Goal: Information Seeking & Learning: Learn about a topic

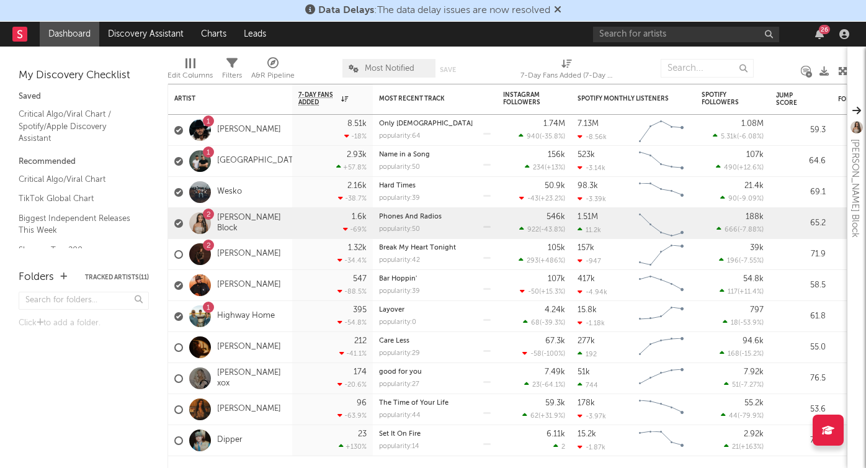
click at [557, 9] on icon at bounding box center [557, 9] width 7 height 10
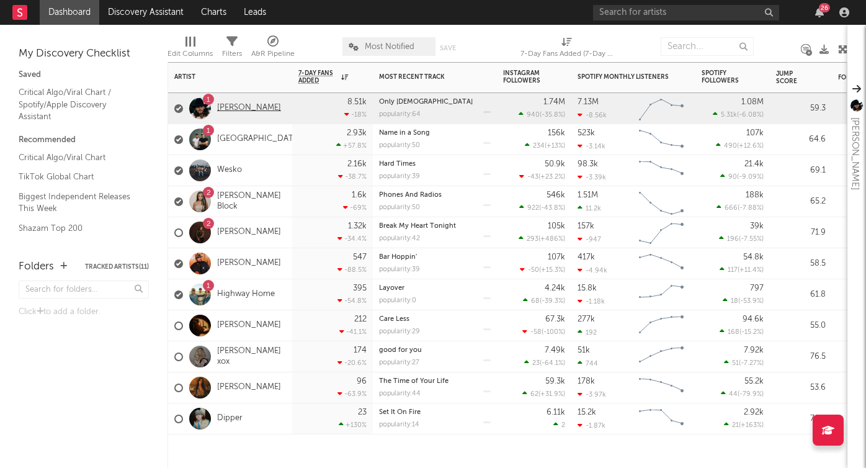
click at [247, 107] on link "[PERSON_NAME]" at bounding box center [249, 108] width 64 height 11
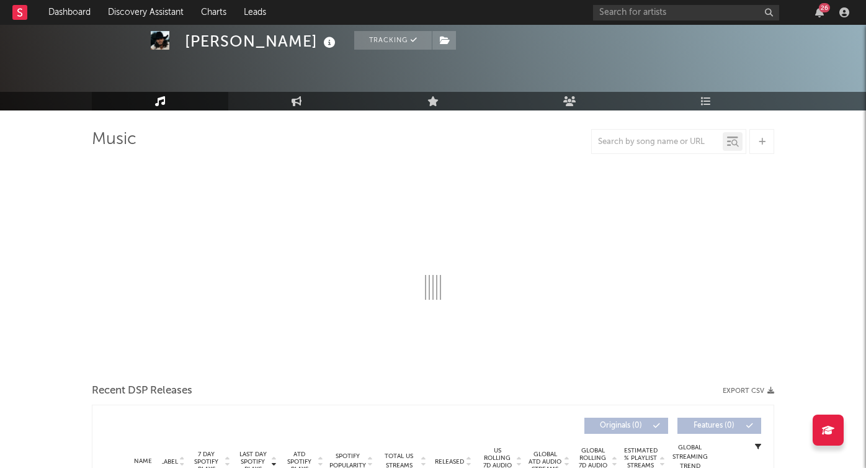
scroll to position [62, 0]
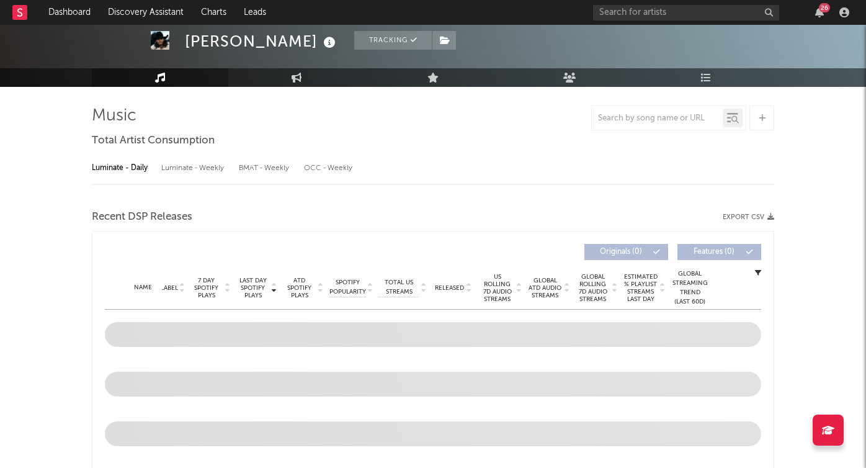
select select "6m"
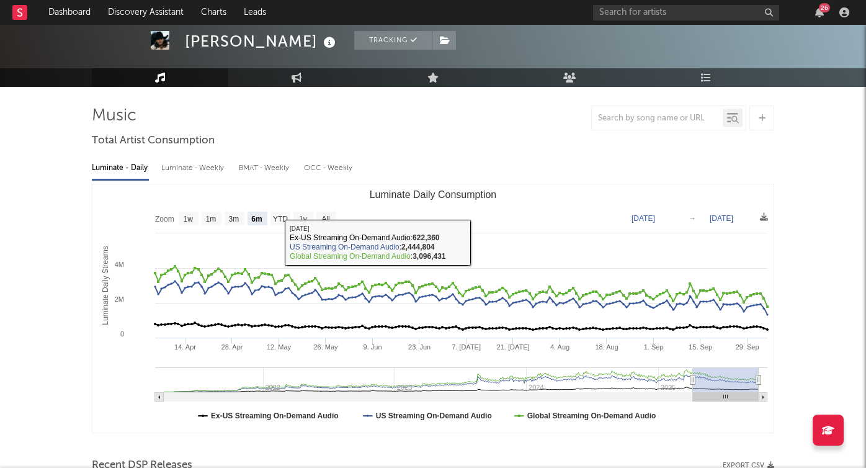
click at [204, 169] on div "Luminate - Weekly" at bounding box center [193, 168] width 65 height 21
select select "6m"
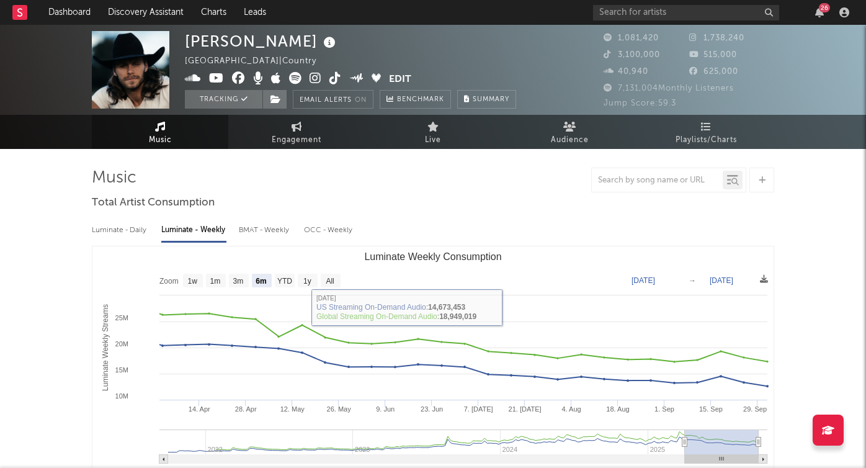
scroll to position [0, 0]
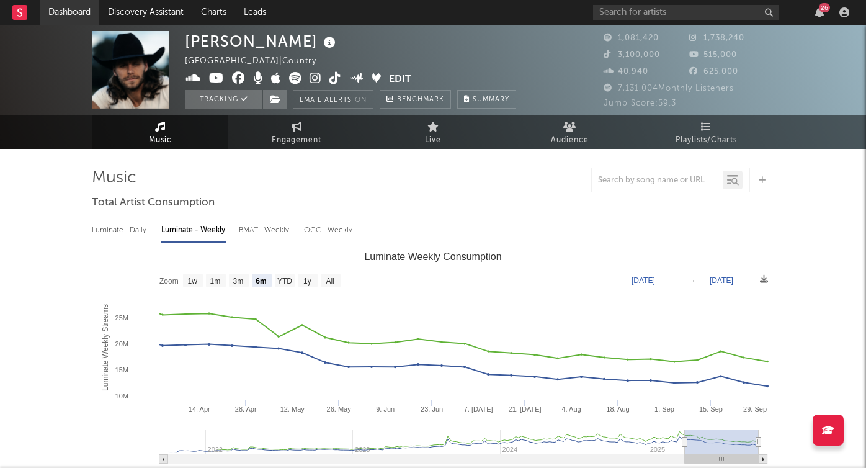
click at [71, 12] on link "Dashboard" at bounding box center [70, 12] width 60 height 25
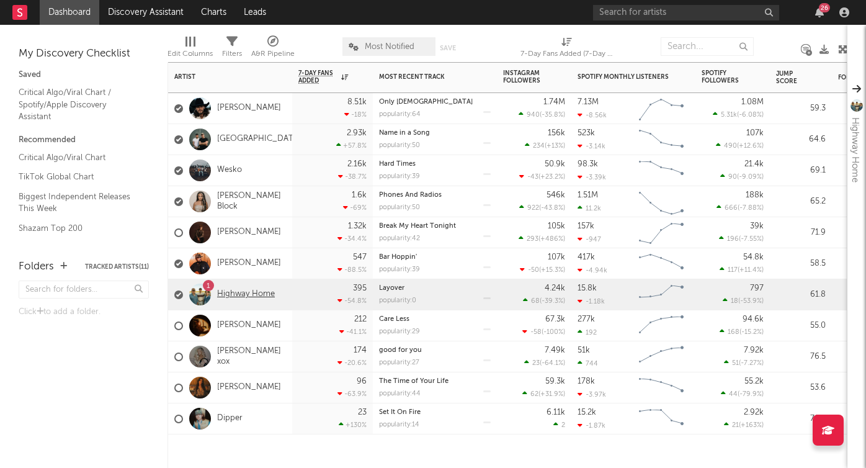
click at [237, 295] on link "Highway Home" at bounding box center [246, 294] width 58 height 11
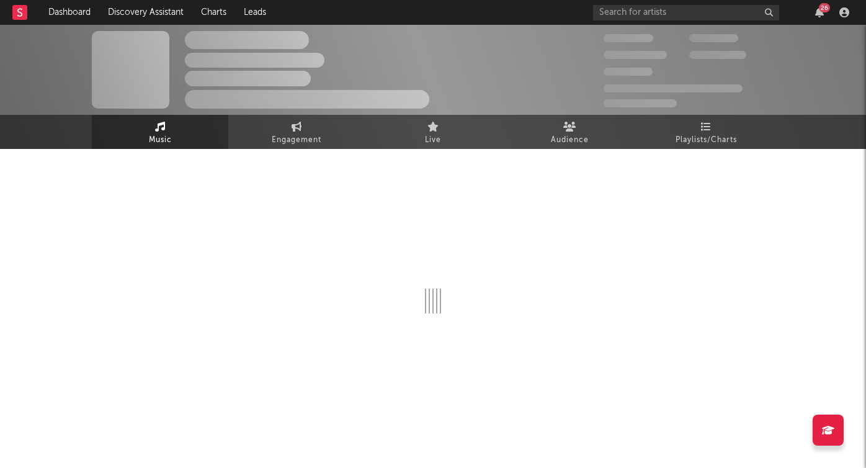
select select "6m"
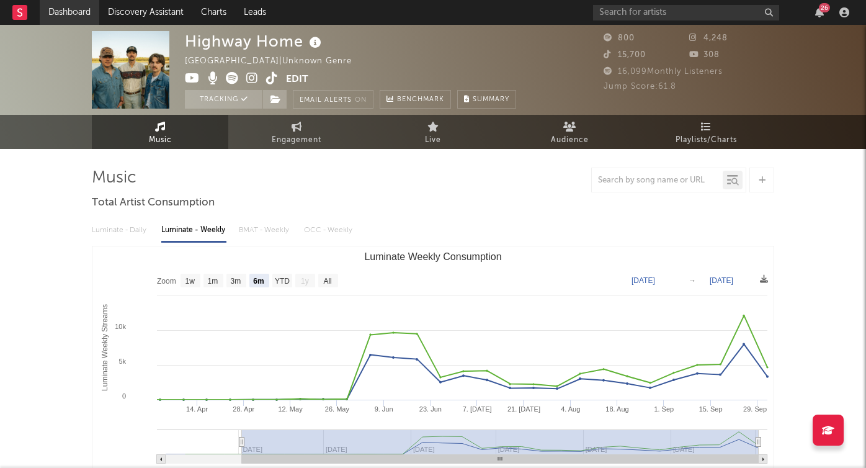
click at [79, 12] on link "Dashboard" at bounding box center [70, 12] width 60 height 25
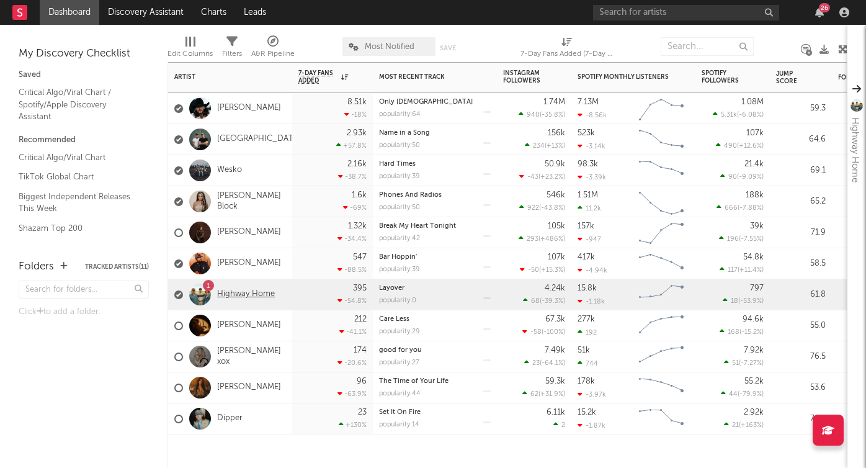
click at [251, 294] on link "Highway Home" at bounding box center [246, 294] width 58 height 11
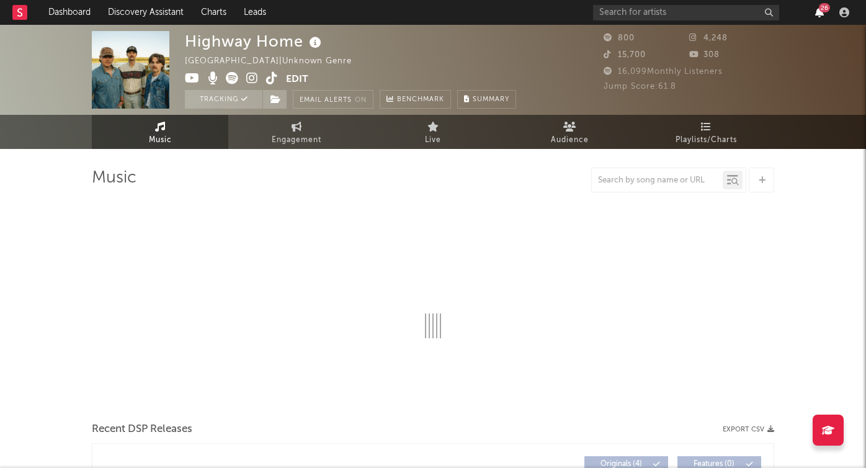
click at [819, 12] on icon "button" at bounding box center [819, 12] width 9 height 10
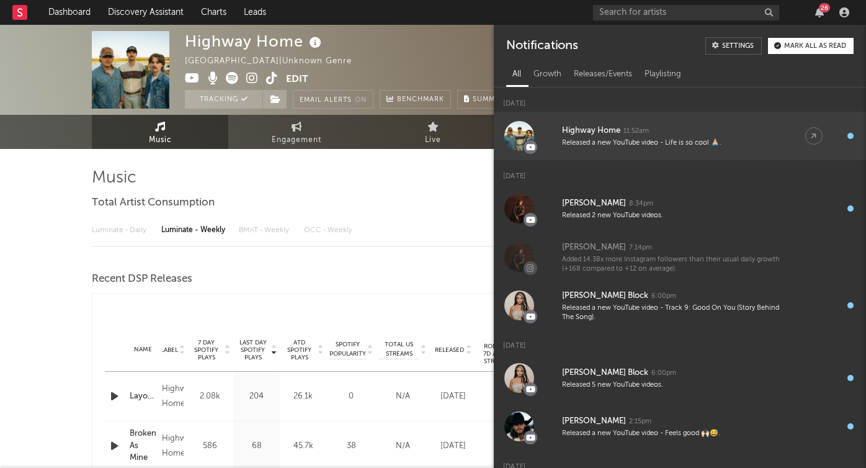
select select "6m"
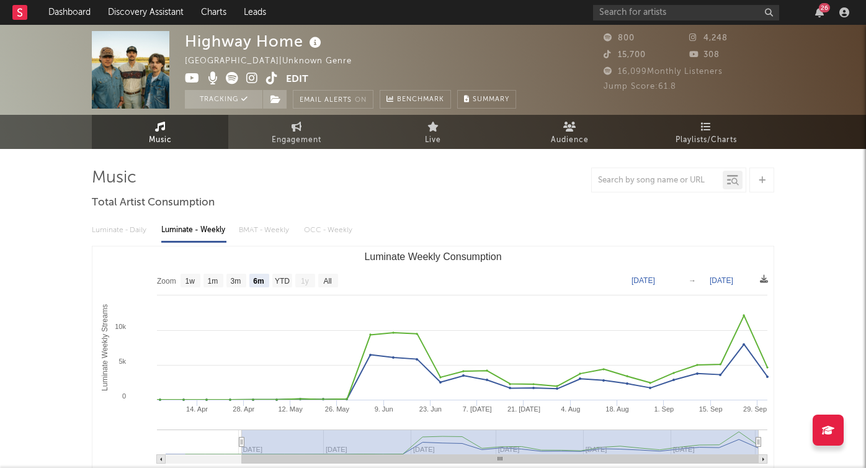
click at [459, 169] on div at bounding box center [433, 180] width 683 height 25
click at [66, 12] on link "Dashboard" at bounding box center [70, 12] width 60 height 25
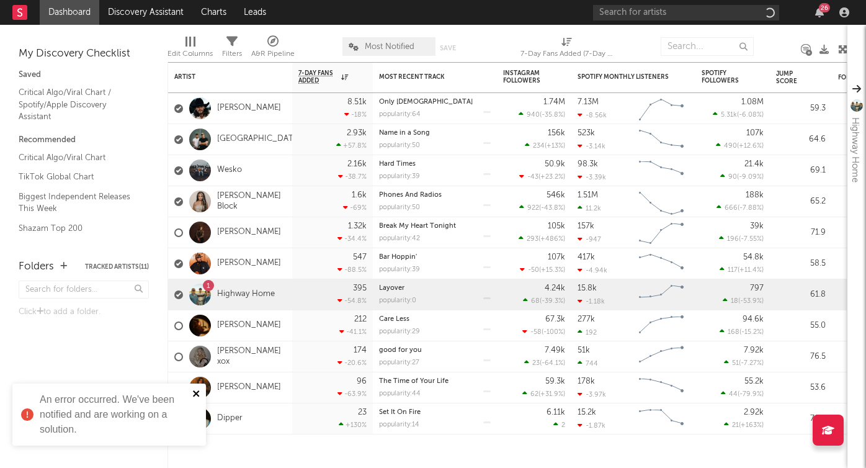
click at [199, 395] on icon "close" at bounding box center [196, 394] width 9 height 10
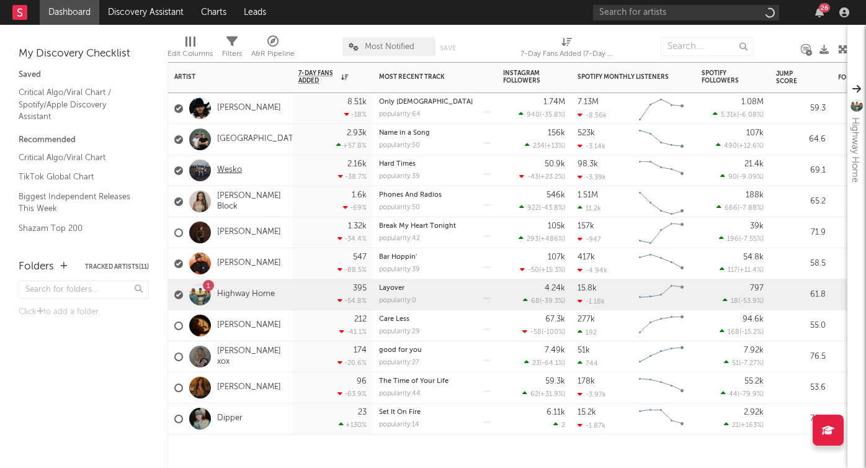
click at [230, 174] on link "Wesko" at bounding box center [229, 170] width 25 height 11
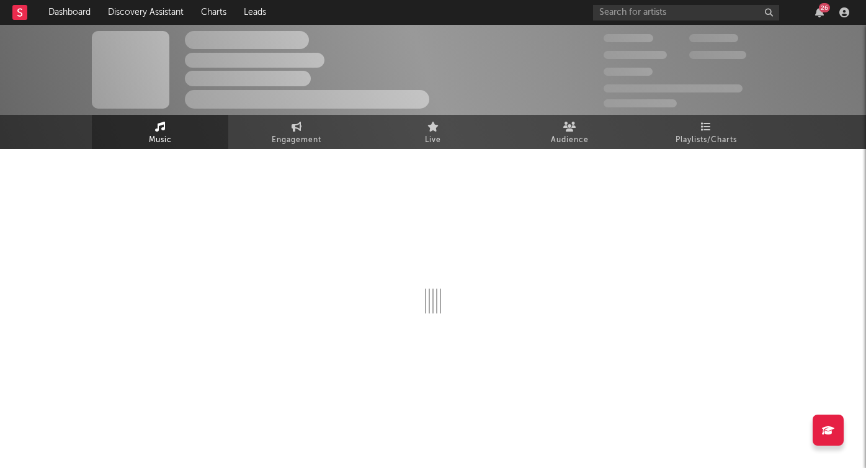
select select "6m"
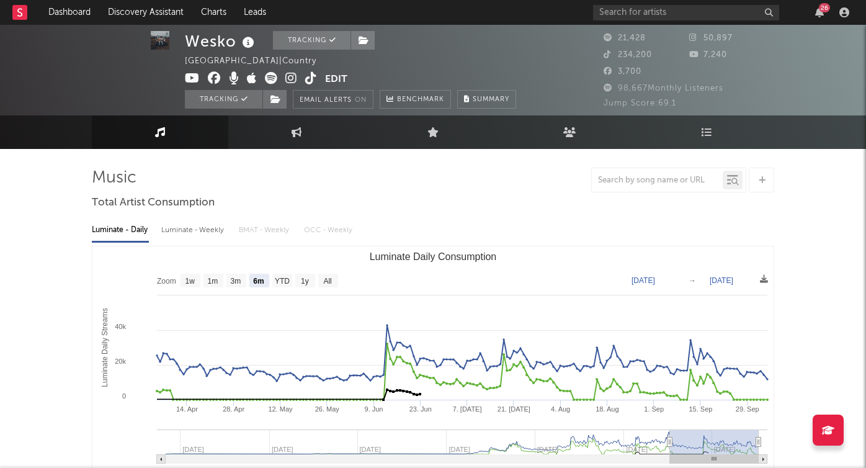
scroll to position [1, 0]
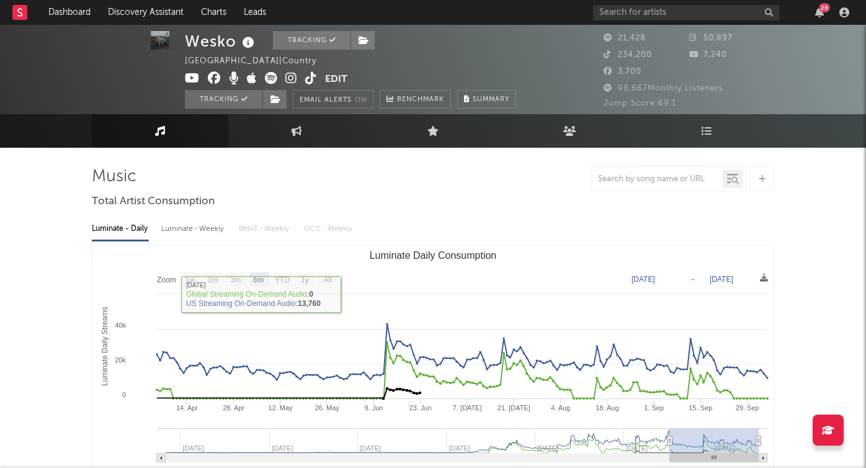
click at [207, 228] on div "Luminate - Weekly" at bounding box center [193, 228] width 65 height 21
select select "6m"
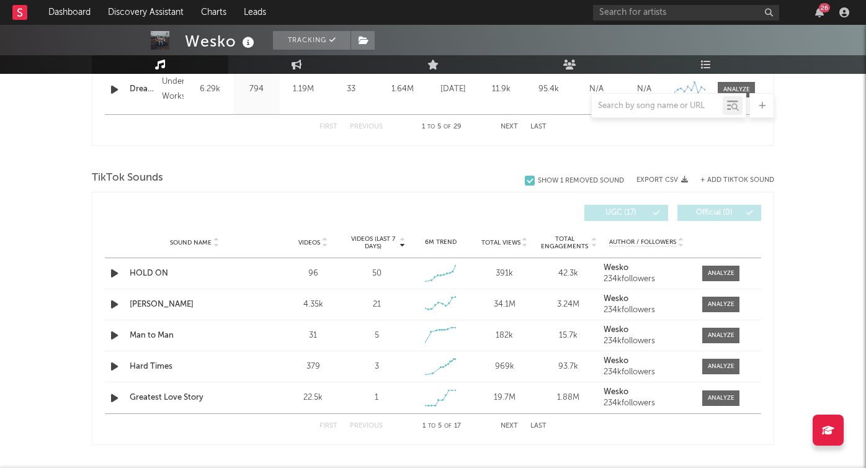
scroll to position [840, 0]
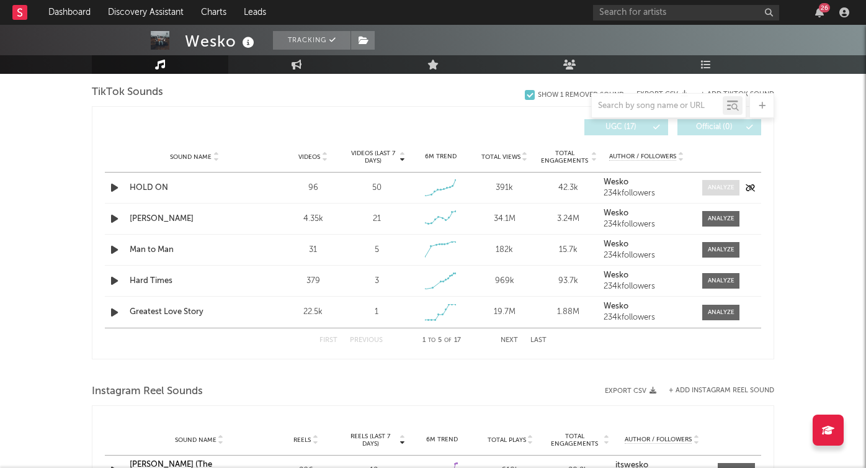
click at [715, 189] on div at bounding box center [721, 187] width 27 height 9
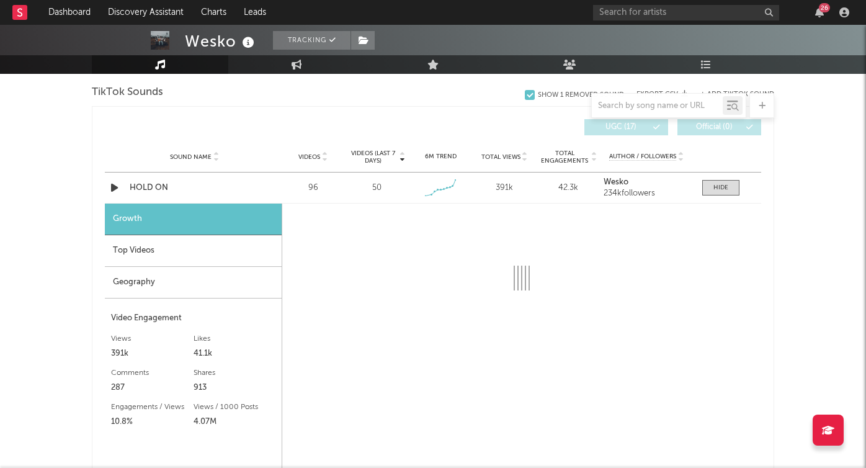
select select "1w"
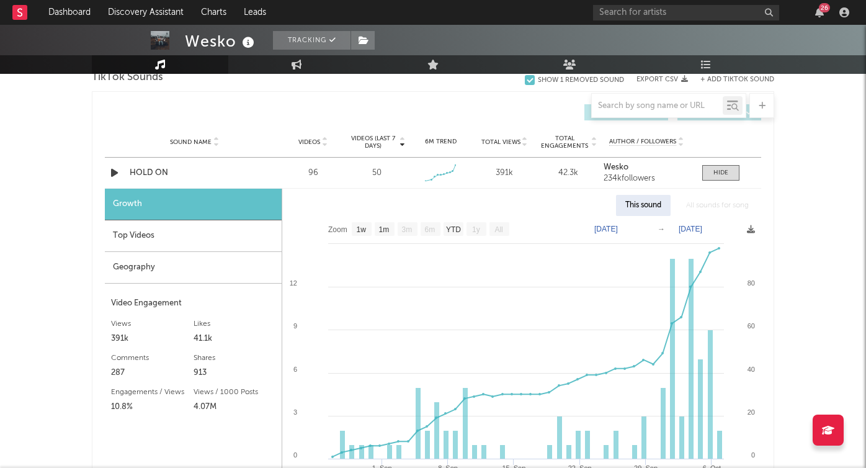
scroll to position [856, 0]
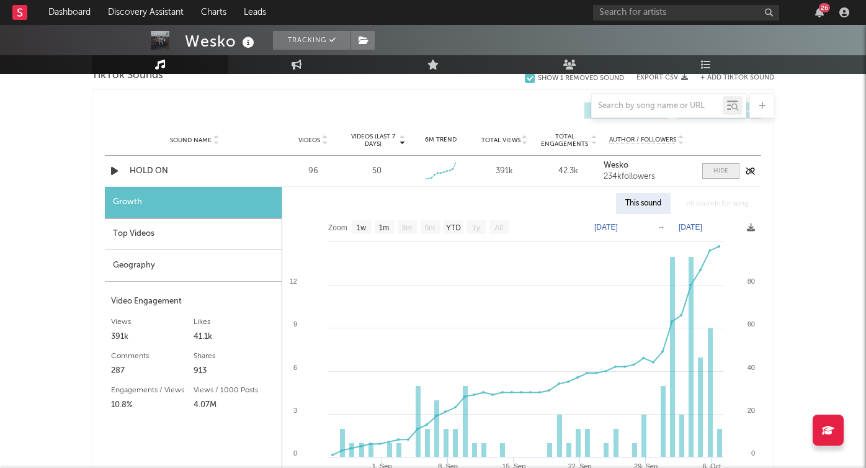
click at [718, 169] on div at bounding box center [721, 170] width 15 height 9
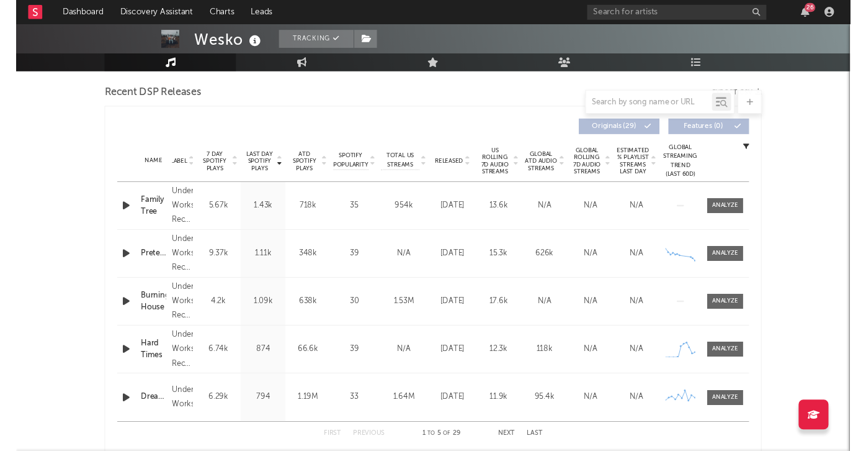
scroll to position [434, 0]
